Goal: Information Seeking & Learning: Learn about a topic

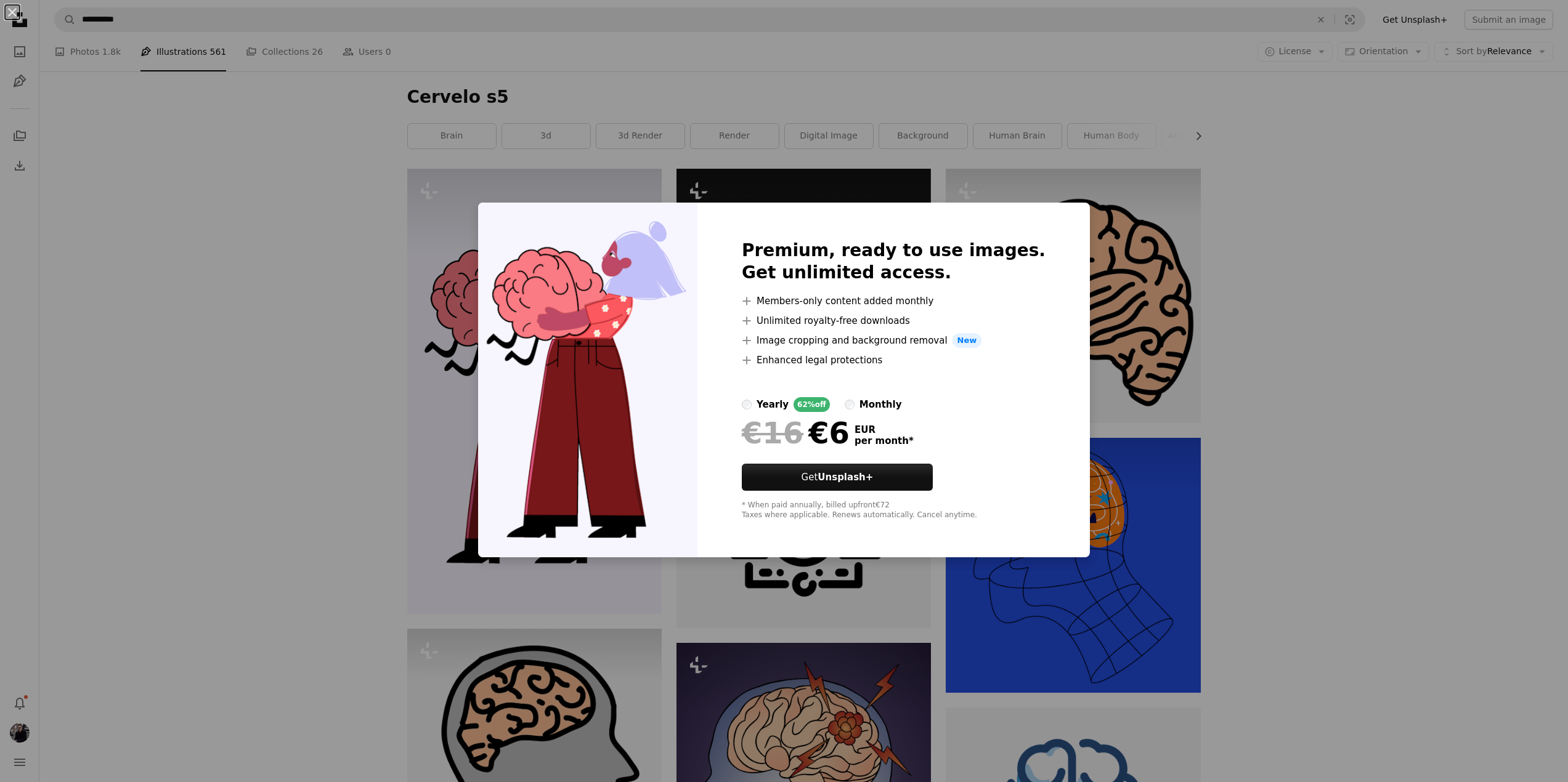
click at [280, 409] on div "An X shape Premium, ready to use images. Get unlimited access. A plus sign Memb…" at bounding box center [784, 391] width 1568 height 782
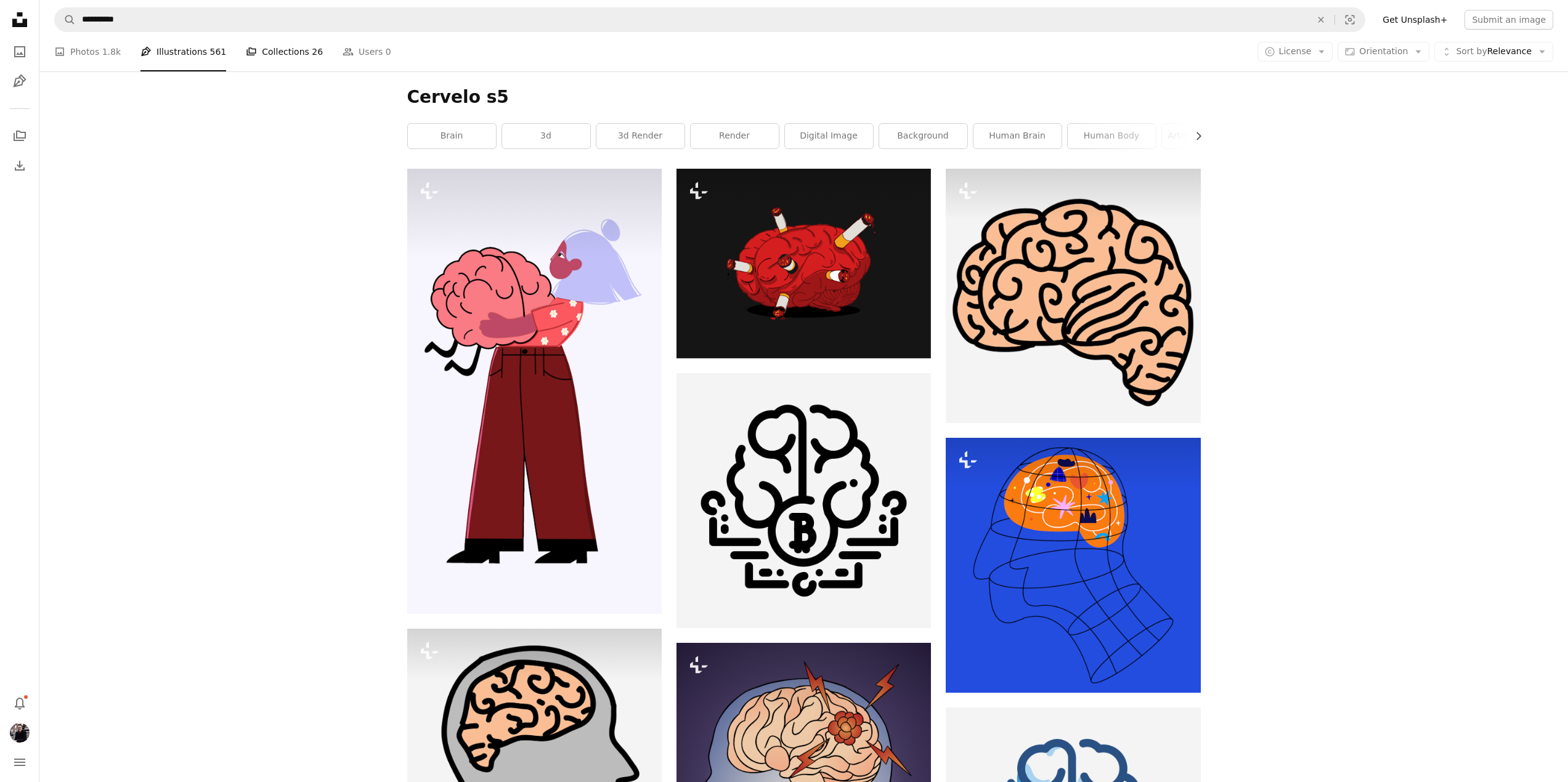
click at [270, 58] on link "A stack of folders Collections 26" at bounding box center [283, 51] width 77 height 40
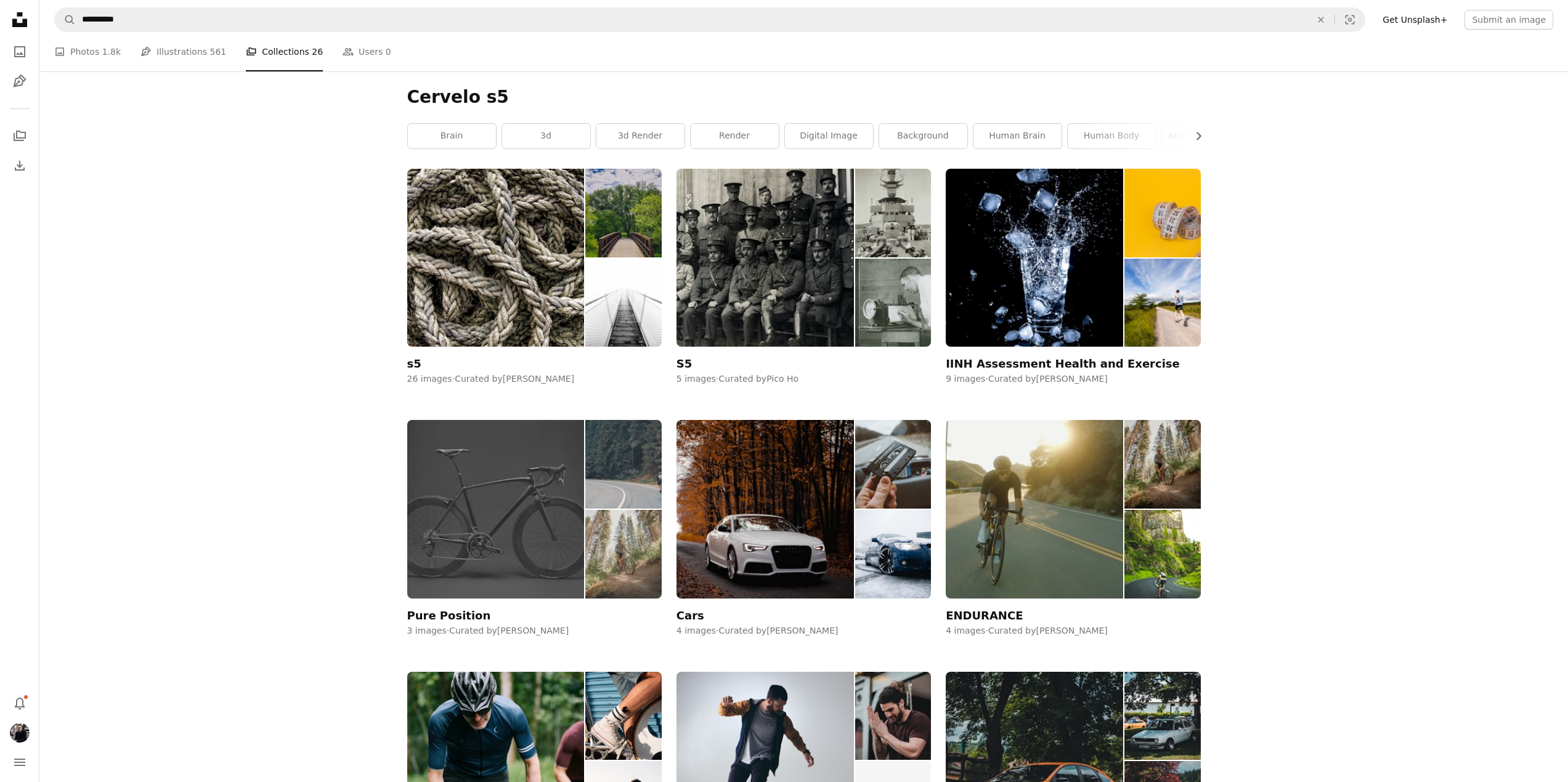
click at [460, 613] on div "Pure Position" at bounding box center [449, 615] width 84 height 15
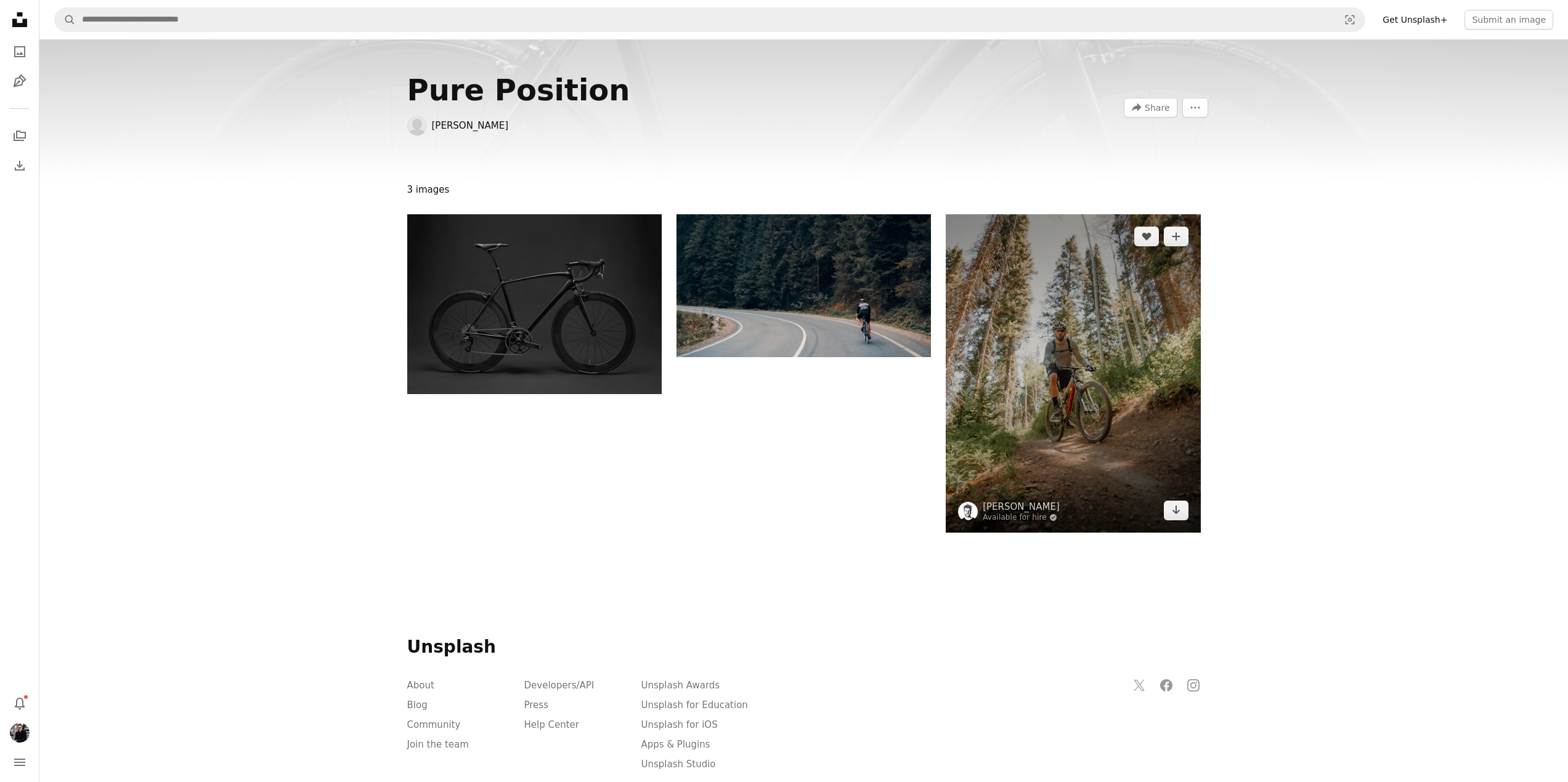
click at [1032, 386] on img at bounding box center [1073, 373] width 254 height 319
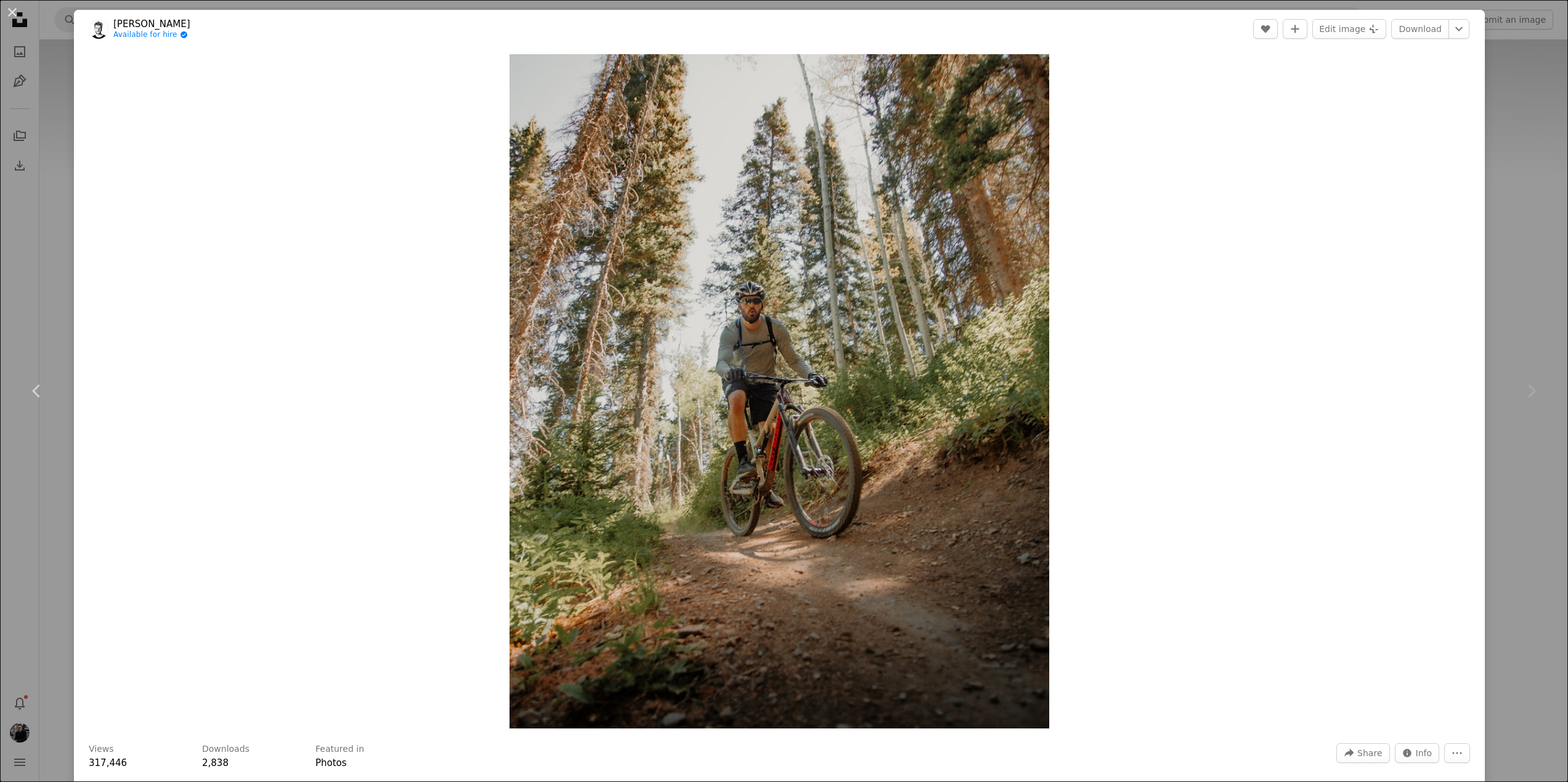
click at [141, 25] on link "[PERSON_NAME]" at bounding box center [151, 24] width 77 height 12
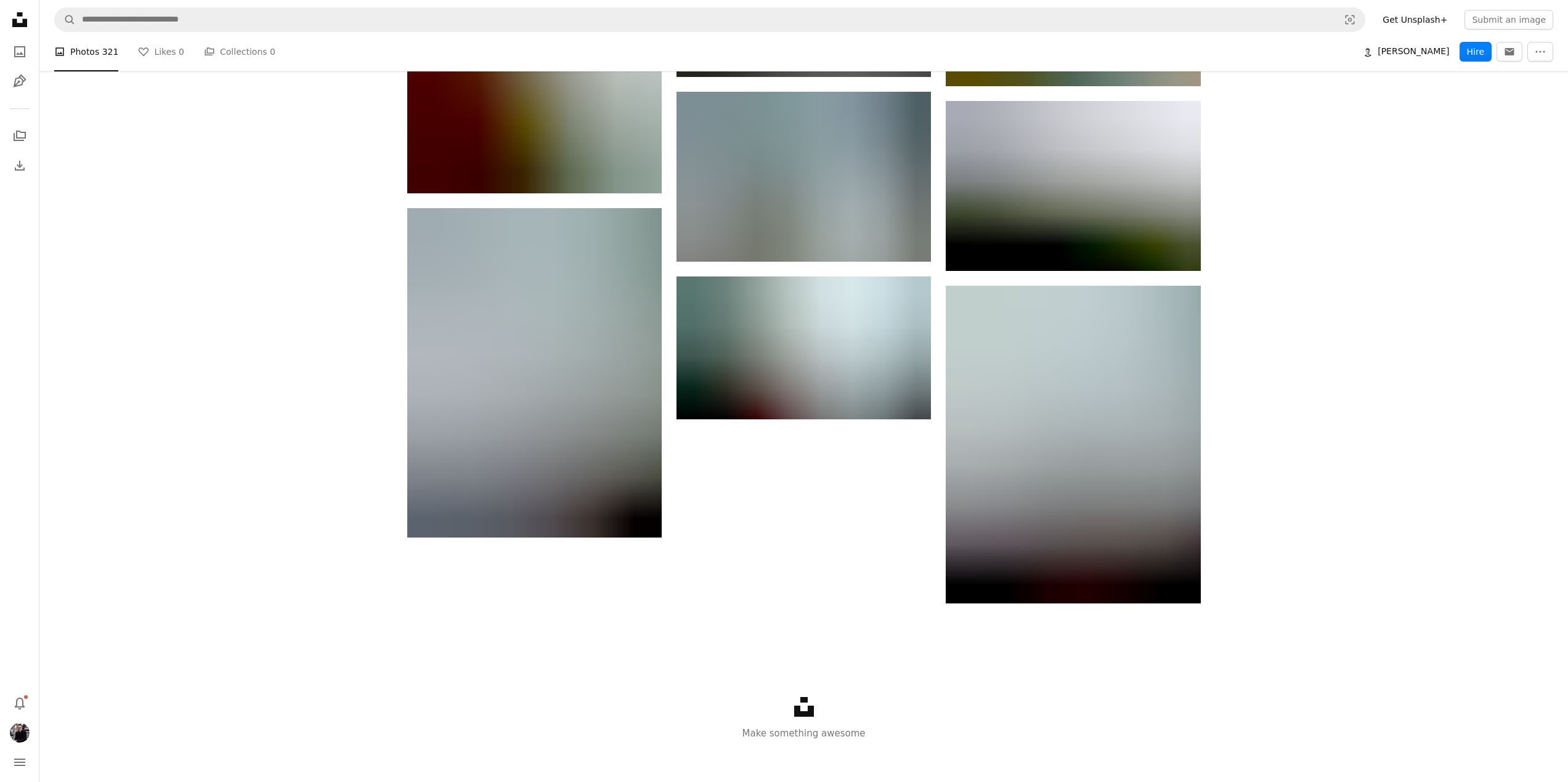
scroll to position [32156, 0]
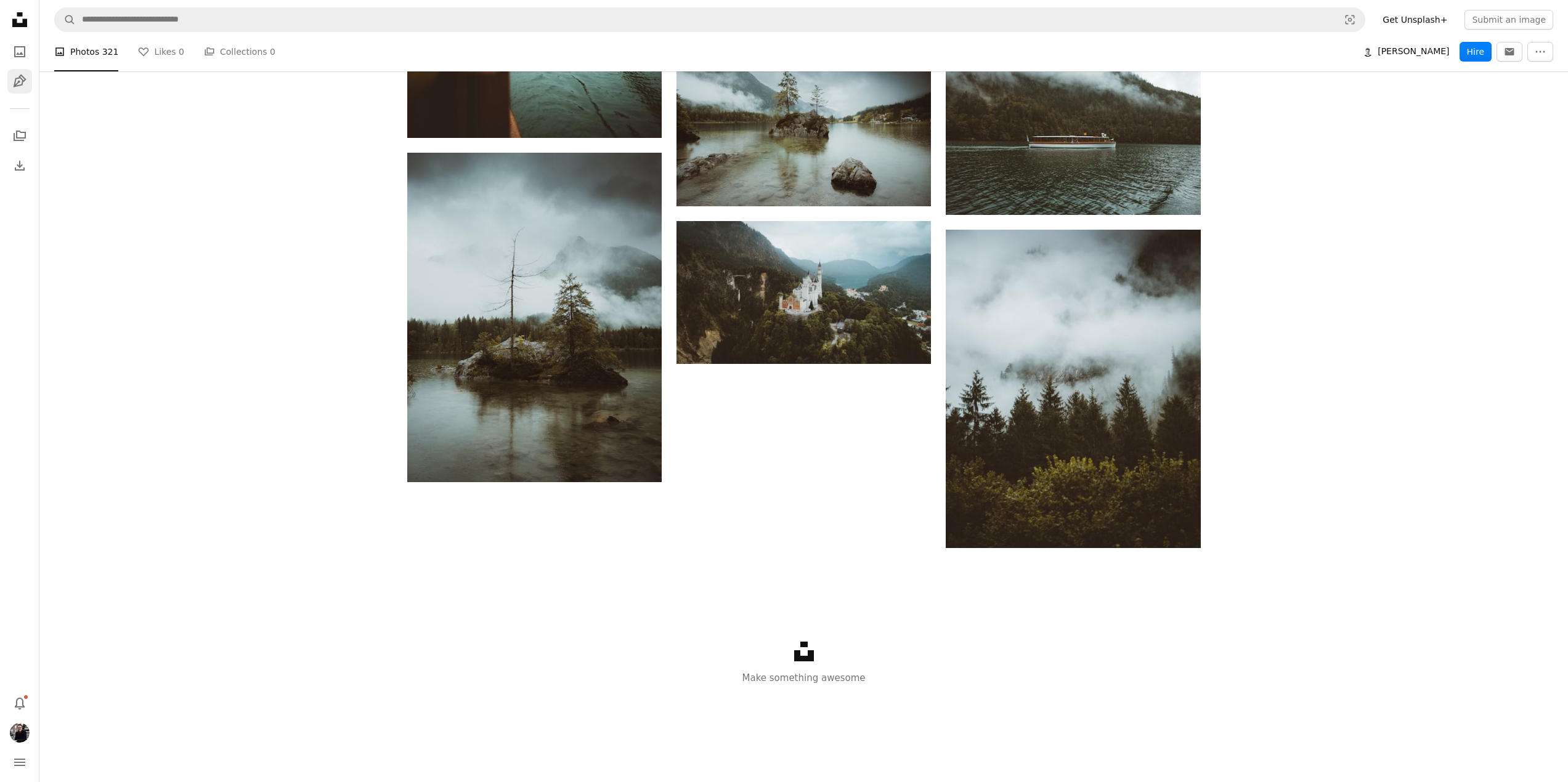
click at [19, 79] on icon "Pen Tool" at bounding box center [19, 81] width 15 height 15
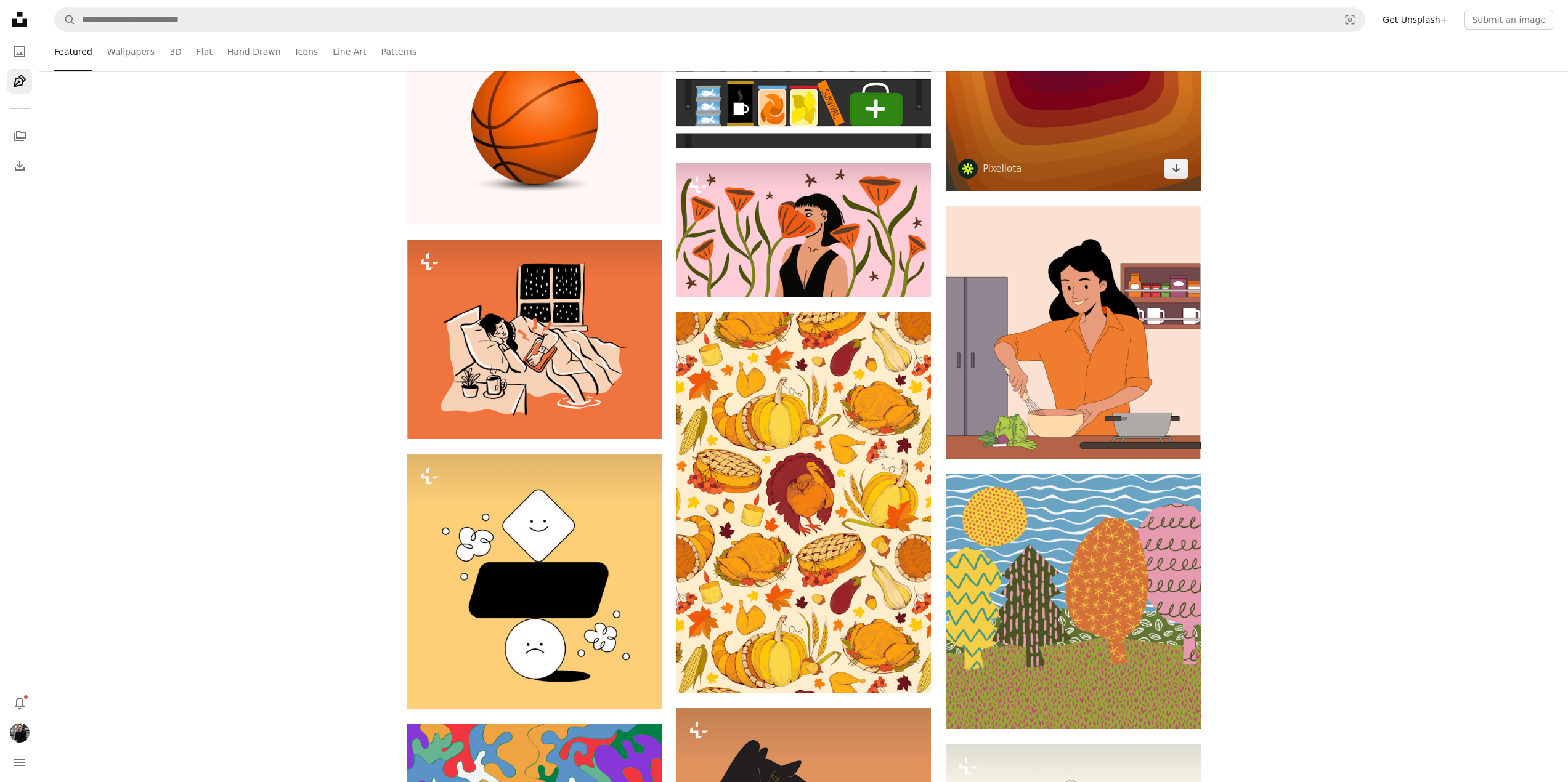
scroll to position [146, 0]
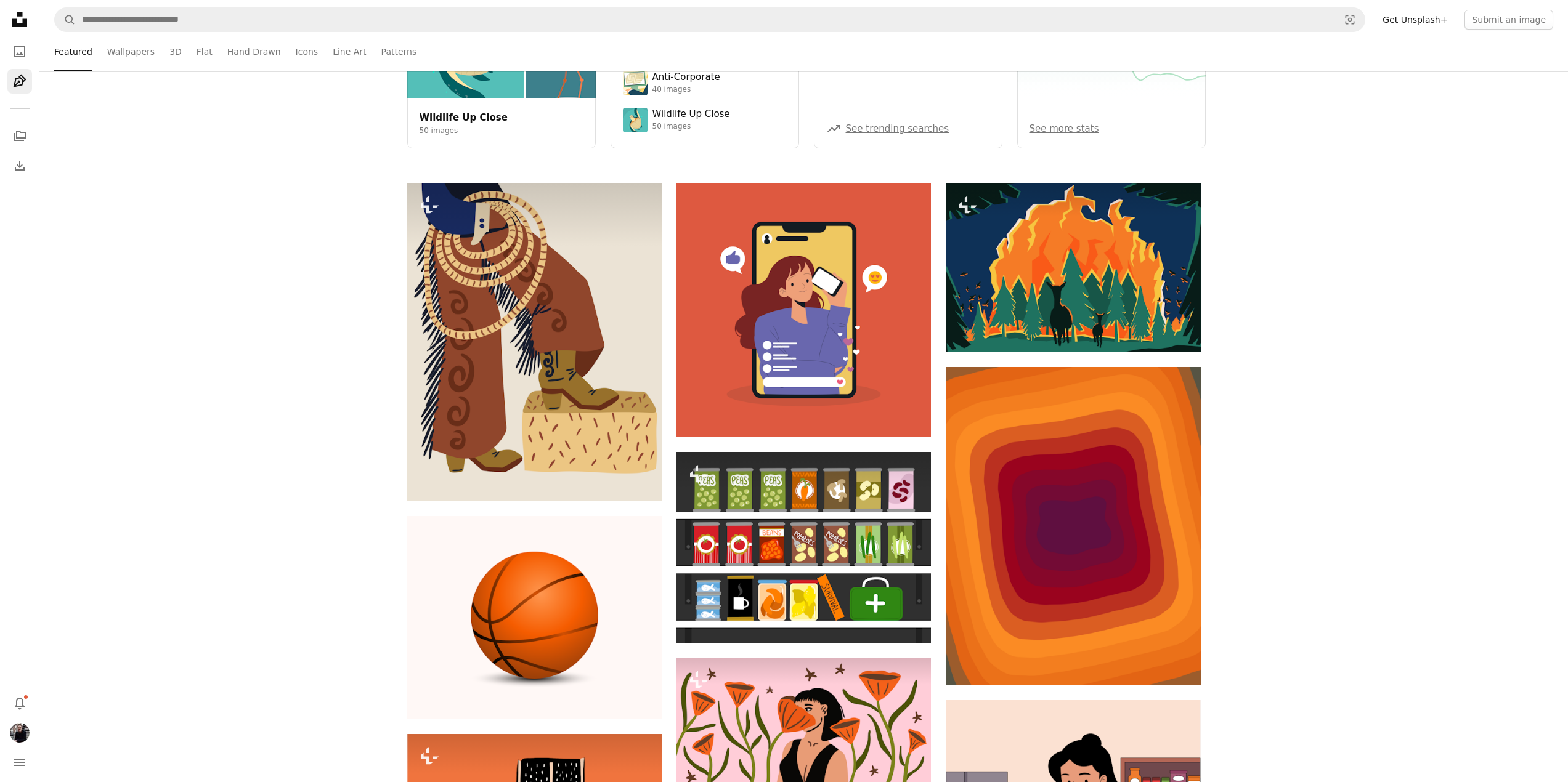
click at [1075, 126] on link "See more stats" at bounding box center [1064, 128] width 70 height 15
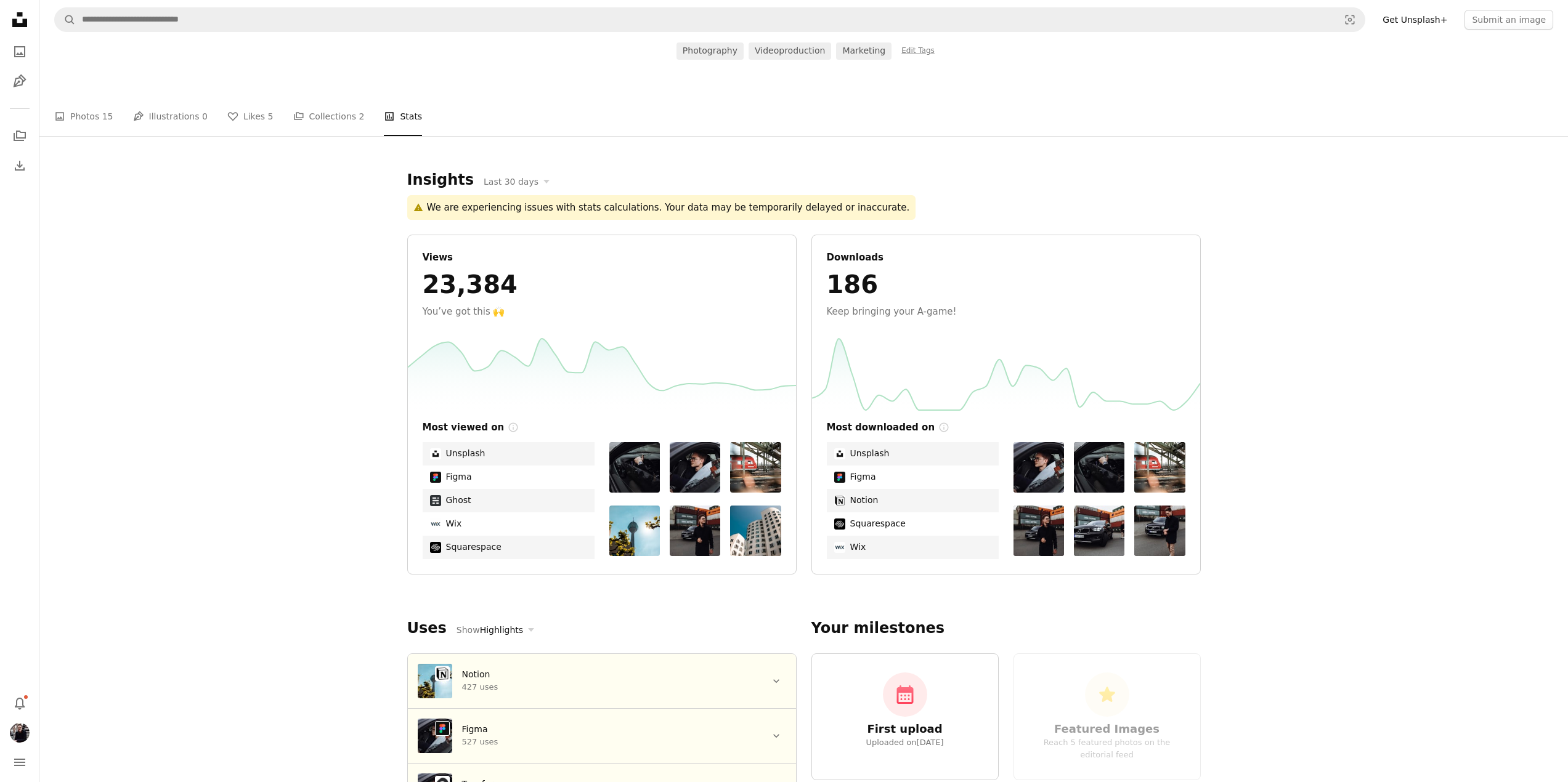
scroll to position [262, 0]
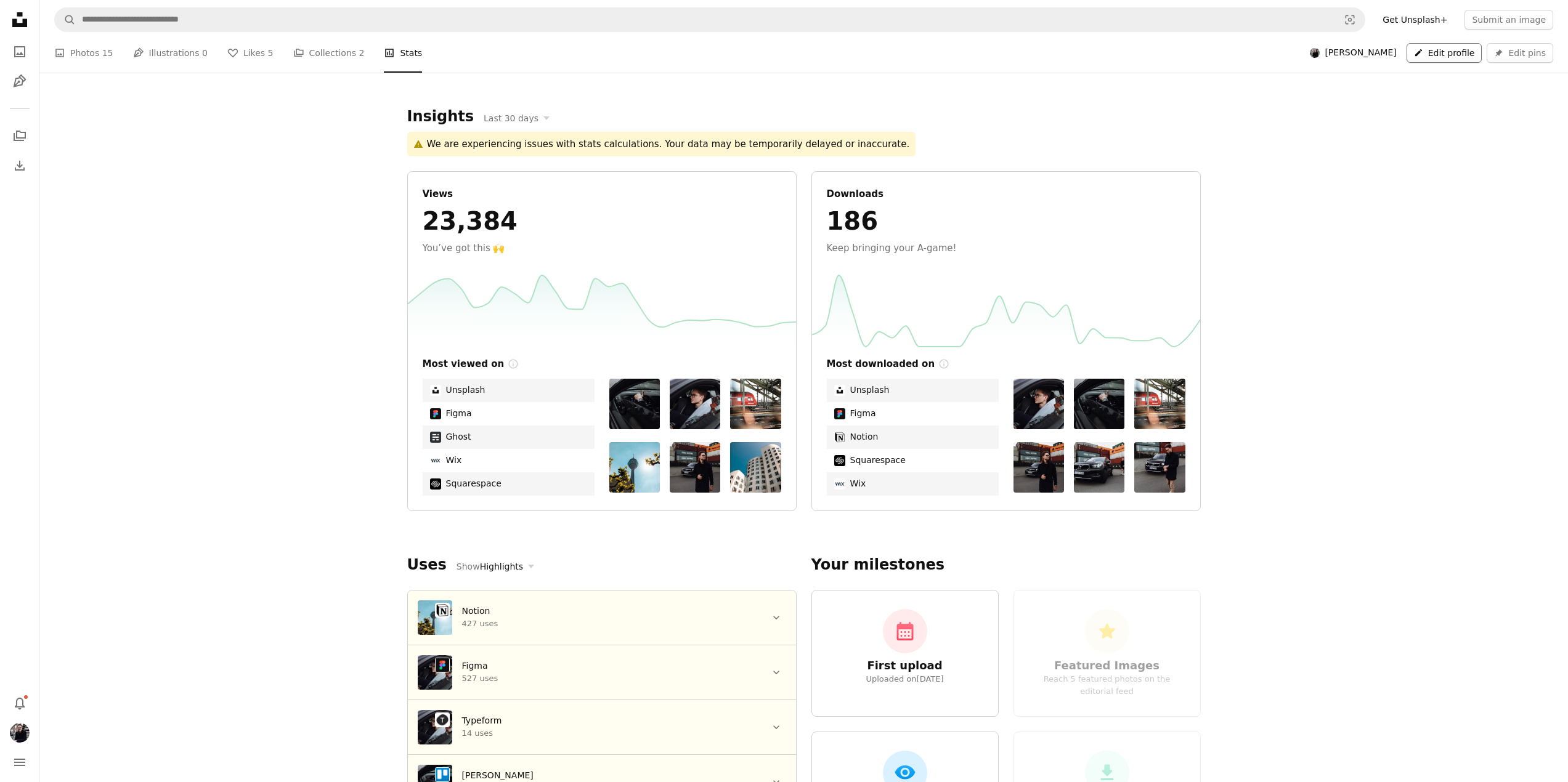
click at [1453, 46] on link "A pencil Edit profile" at bounding box center [1444, 53] width 76 height 19
